Goal: Find specific page/section: Find specific page/section

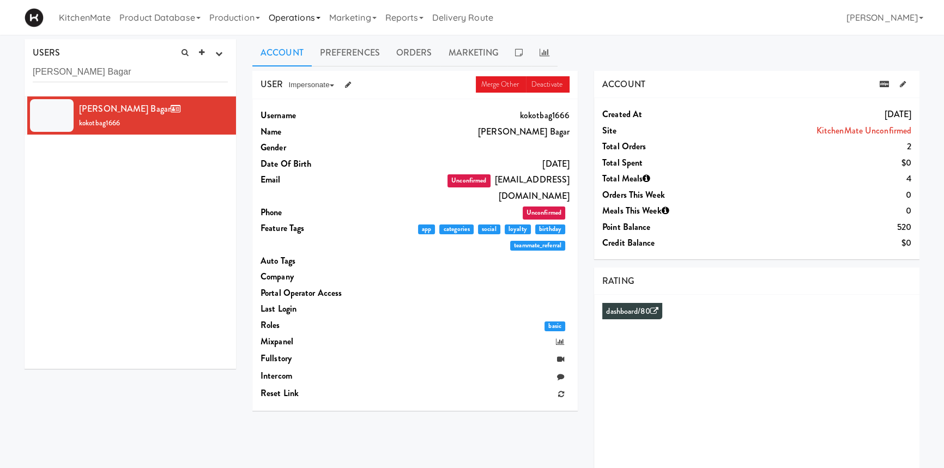
click at [280, 17] on link "Operations" at bounding box center [294, 17] width 61 height 35
click at [288, 45] on link "Sites" at bounding box center [307, 48] width 87 height 20
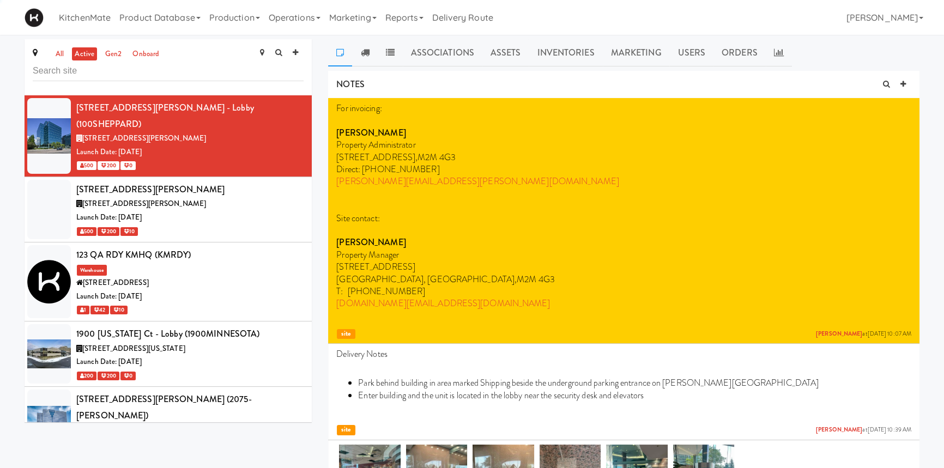
click at [168, 75] on input "text" at bounding box center [168, 71] width 271 height 20
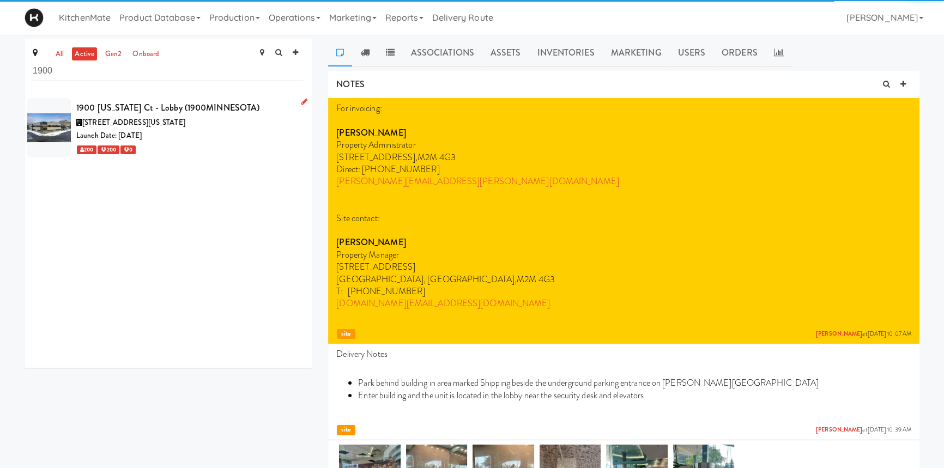
type input "1900"
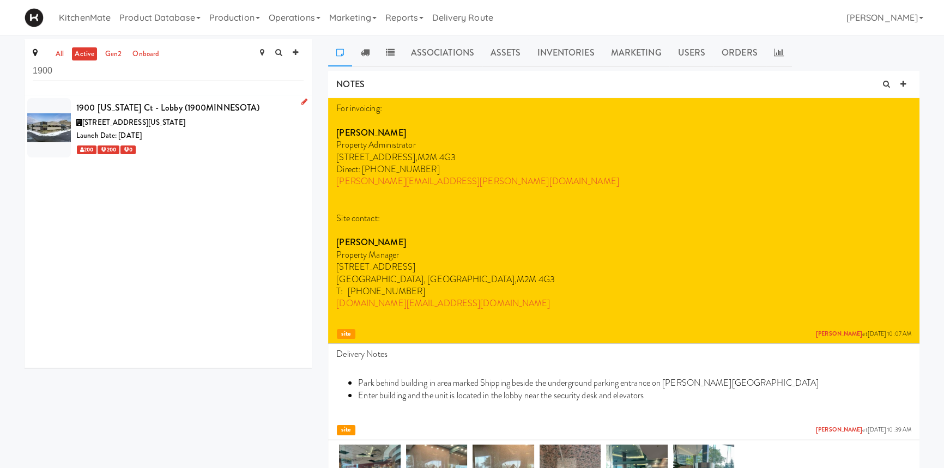
click at [173, 125] on span "[STREET_ADDRESS][US_STATE]" at bounding box center [133, 122] width 103 height 10
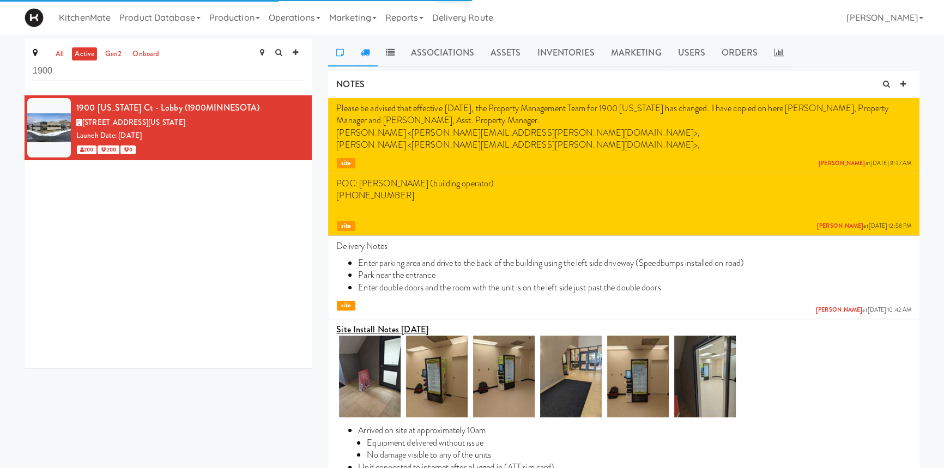
click at [363, 55] on icon at bounding box center [364, 52] width 9 height 9
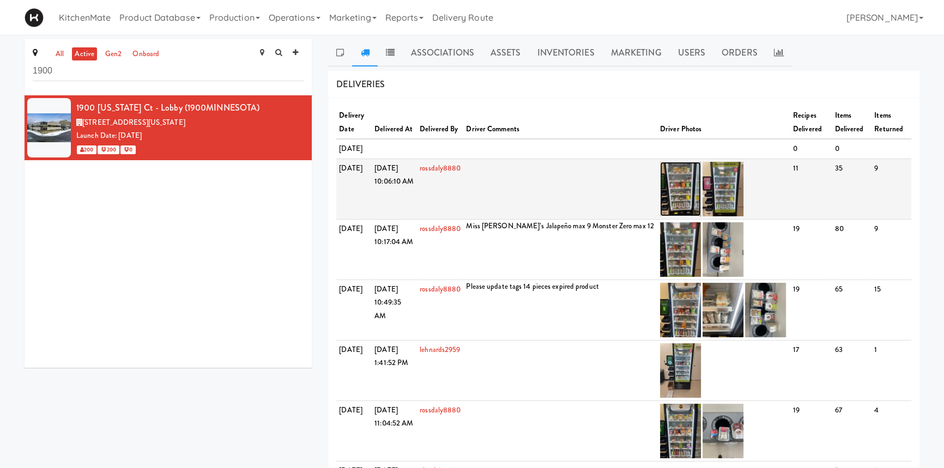
click at [682, 191] on img at bounding box center [680, 189] width 41 height 55
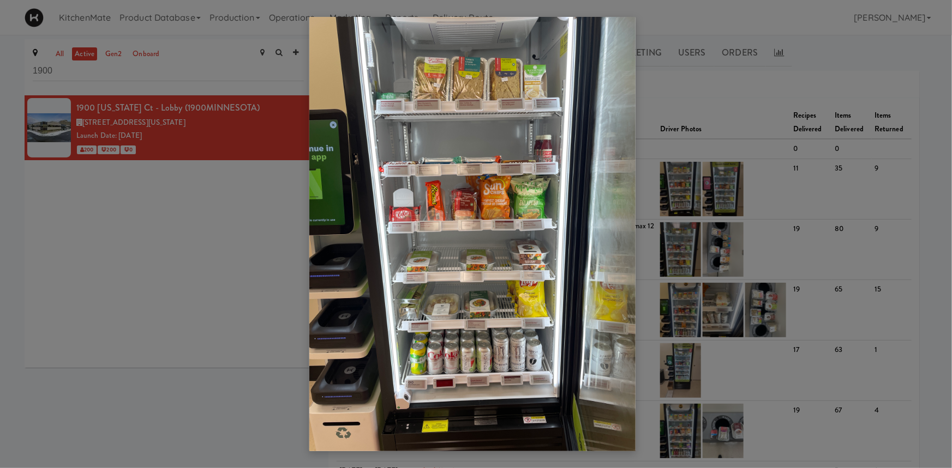
click at [272, 430] on div at bounding box center [476, 234] width 952 height 468
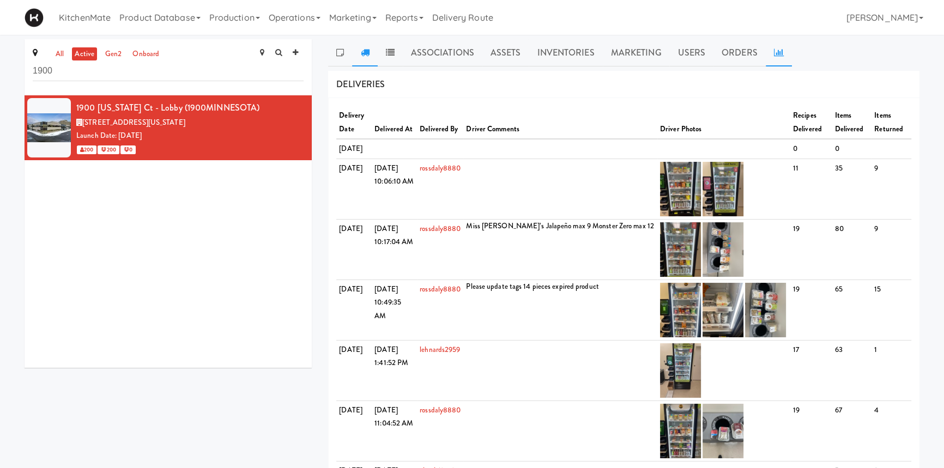
click at [784, 49] on link at bounding box center [779, 52] width 26 height 27
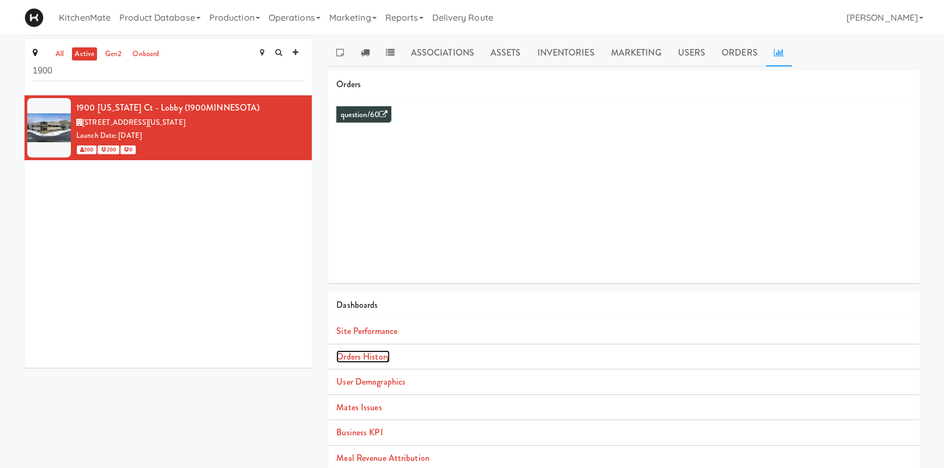
click at [373, 360] on link "Orders History" at bounding box center [362, 357] width 53 height 13
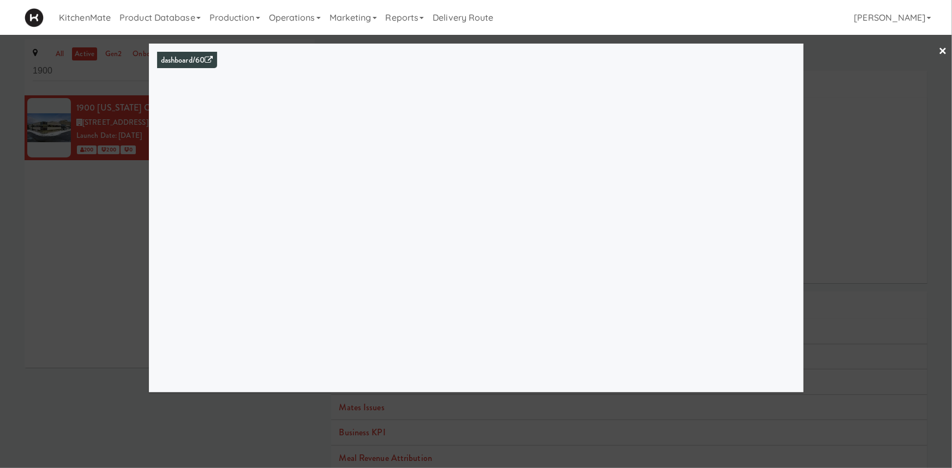
click at [671, 419] on div at bounding box center [476, 234] width 952 height 468
